Goal: Information Seeking & Learning: Learn about a topic

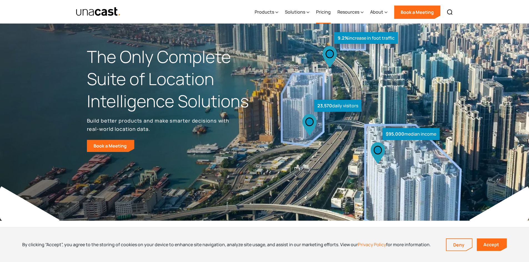
click at [317, 12] on link "Pricing" at bounding box center [323, 12] width 15 height 23
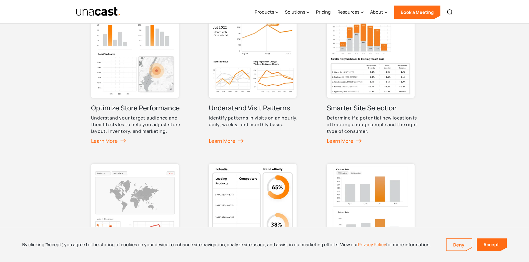
scroll to position [528, 0]
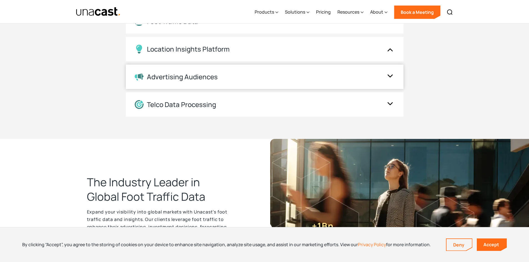
scroll to position [805, 0]
